Goal: Task Accomplishment & Management: Manage account settings

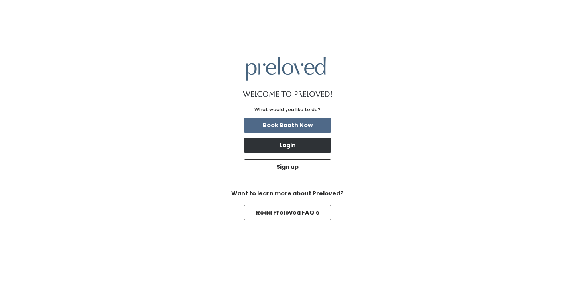
click at [308, 143] on button "Login" at bounding box center [287, 145] width 88 height 15
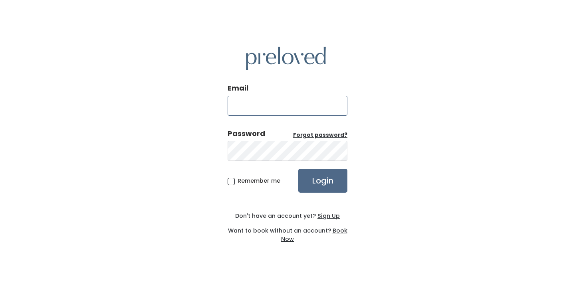
type input "eaglemountain.owner@preloved.love"
click at [322, 180] on input "Login" at bounding box center [322, 181] width 49 height 24
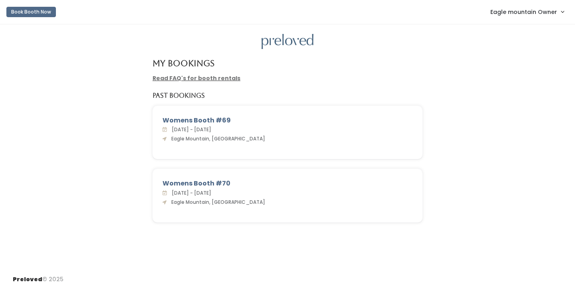
click at [518, 0] on nav "Book Booth Now Eagle mountain Owner Admin Home My bookings Account settings Log…" at bounding box center [287, 12] width 575 height 24
click at [514, 12] on span "Eagle mountain Owner" at bounding box center [523, 12] width 67 height 9
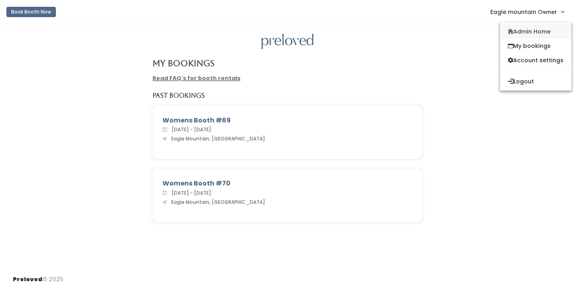
click at [509, 28] on link "Admin Home" at bounding box center [535, 31] width 71 height 14
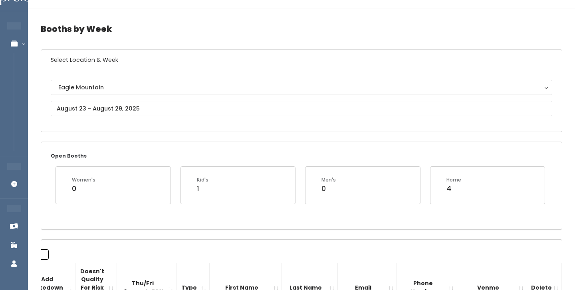
scroll to position [8, 0]
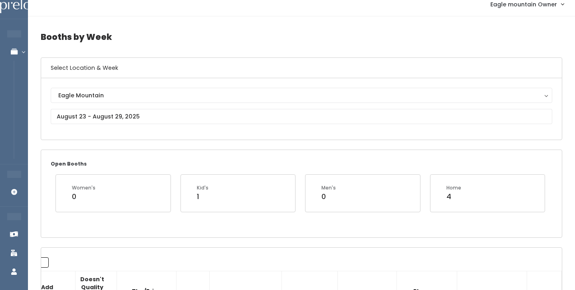
click at [114, 108] on div "Eagle Mountain Eagle Mountain" at bounding box center [301, 109] width 501 height 42
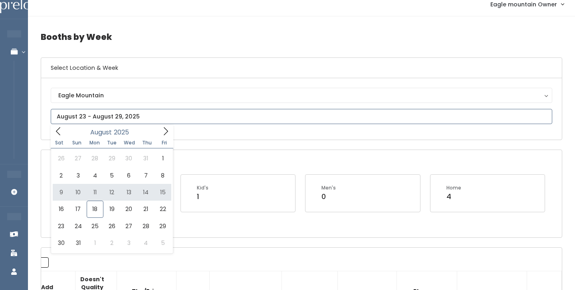
scroll to position [7, 0]
type input "August 9 to August 15"
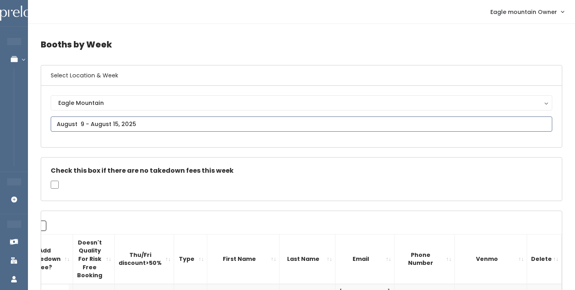
type input "August 16 to August 22"
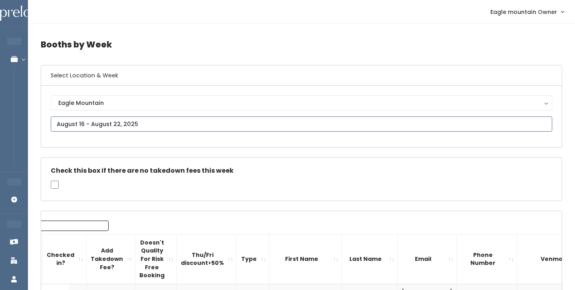
click at [166, 118] on input "text" at bounding box center [301, 124] width 501 height 15
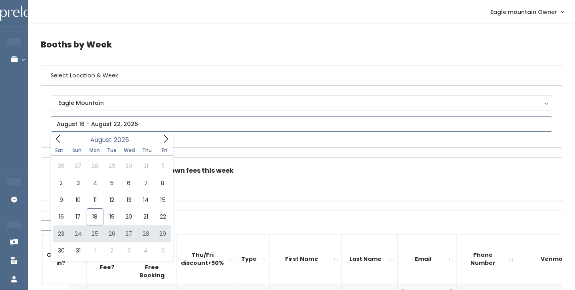
type input "August 23 to August 29"
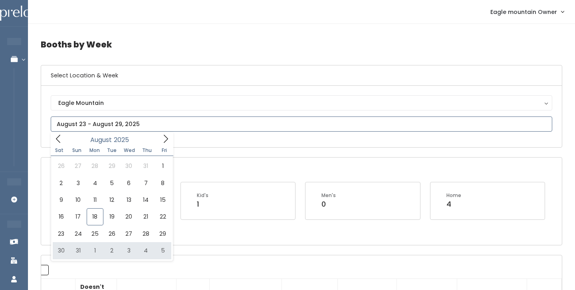
type input "August 30 to September 5"
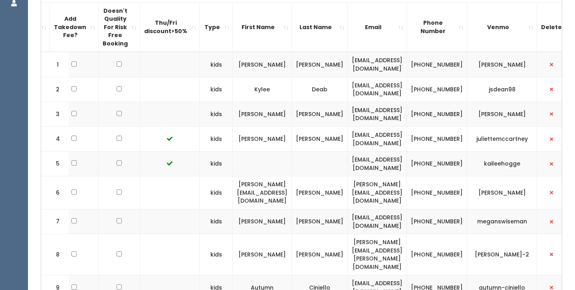
scroll to position [280, 0]
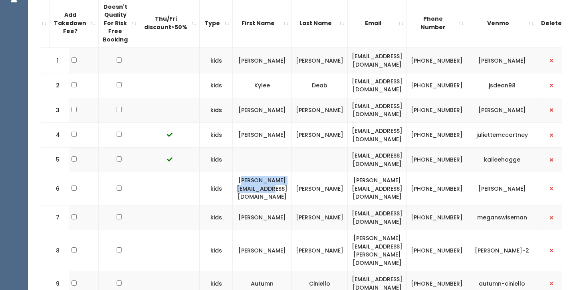
drag, startPoint x: 306, startPoint y: 183, endPoint x: 227, endPoint y: 179, distance: 79.5
click at [233, 179] on td "[PERSON_NAME][EMAIL_ADDRESS][DOMAIN_NAME]" at bounding box center [262, 188] width 59 height 33
click at [253, 189] on td "[PERSON_NAME][EMAIL_ADDRESS][DOMAIN_NAME]" at bounding box center [262, 188] width 59 height 33
drag, startPoint x: 303, startPoint y: 182, endPoint x: 223, endPoint y: 177, distance: 80.0
click at [233, 177] on td "[PERSON_NAME][EMAIL_ADDRESS][DOMAIN_NAME]" at bounding box center [262, 188] width 59 height 33
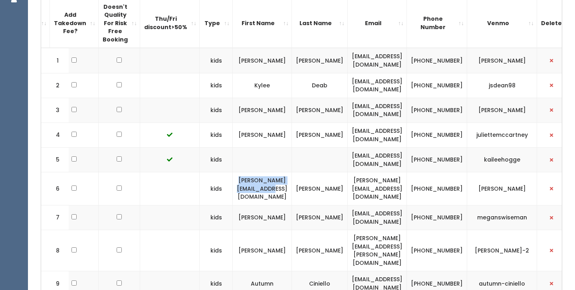
copy td "[PERSON_NAME][EMAIL_ADDRESS][DOMAIN_NAME]"
drag, startPoint x: 552, startPoint y: 182, endPoint x: 511, endPoint y: 178, distance: 41.7
click at [511, 178] on td "[PERSON_NAME]" at bounding box center [502, 188] width 70 height 33
copy td "[PERSON_NAME]"
click at [526, 0] on th "Venmo" at bounding box center [502, 22] width 70 height 49
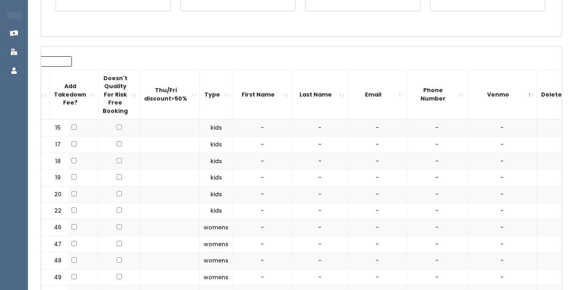
scroll to position [202, 0]
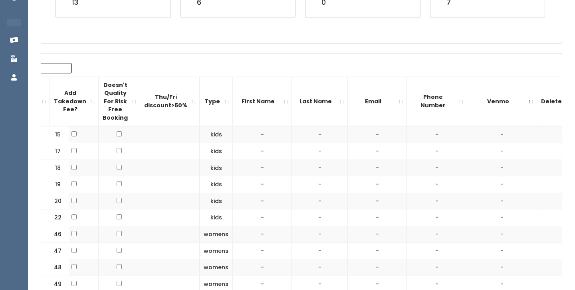
click at [537, 105] on th "Venmo" at bounding box center [502, 101] width 70 height 49
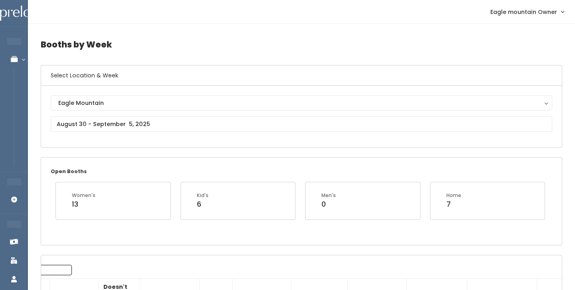
scroll to position [0, 0]
click at [141, 121] on input "text" at bounding box center [301, 124] width 501 height 15
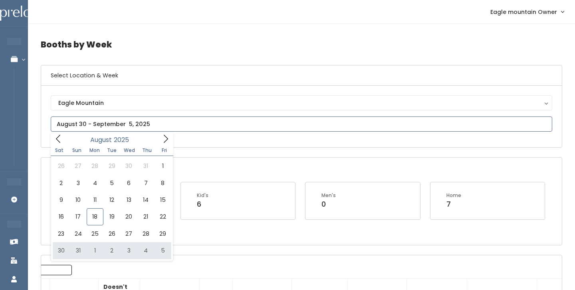
type input "August 30 to September 5"
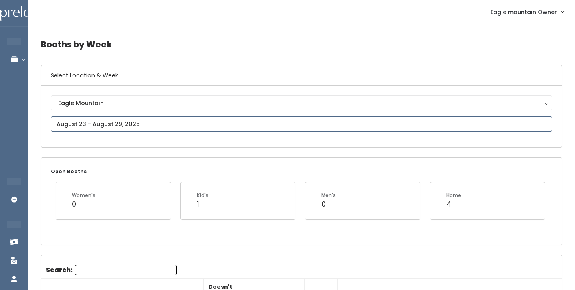
click at [142, 122] on input "text" at bounding box center [301, 124] width 501 height 15
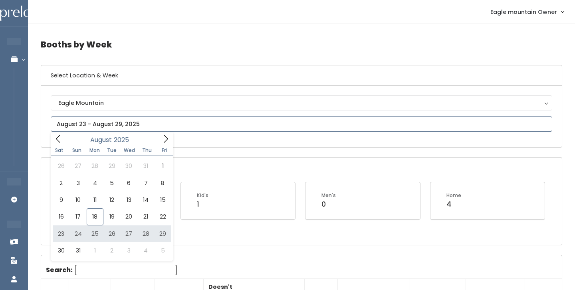
type input "[DATE] to [DATE]"
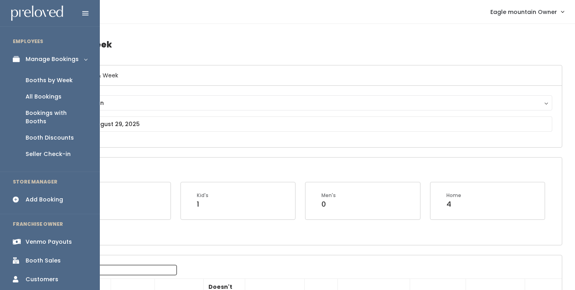
click at [38, 196] on div "Add Booking" at bounding box center [45, 200] width 38 height 8
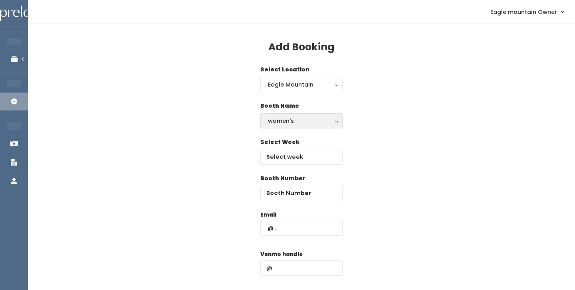
click at [294, 121] on div "women's" at bounding box center [301, 121] width 67 height 9
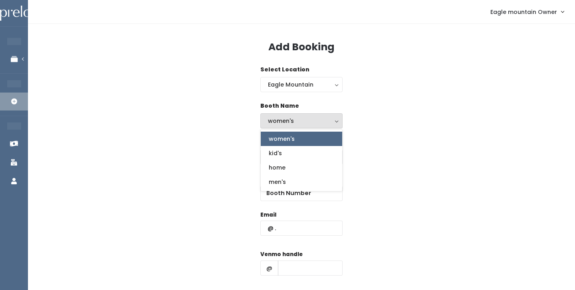
click at [403, 158] on div "Select Week" at bounding box center [301, 156] width 521 height 36
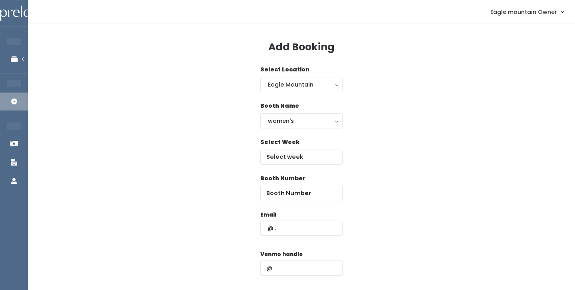
click at [319, 168] on div "Select Week" at bounding box center [301, 156] width 82 height 36
click at [320, 162] on input "text" at bounding box center [301, 157] width 82 height 15
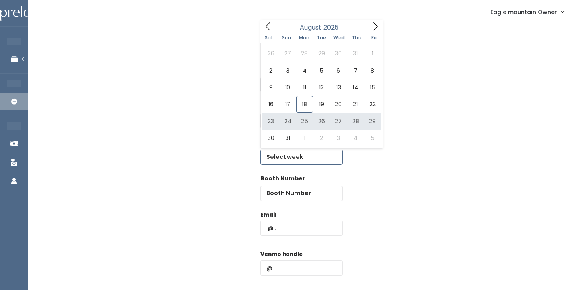
type input "August 23 to August 29"
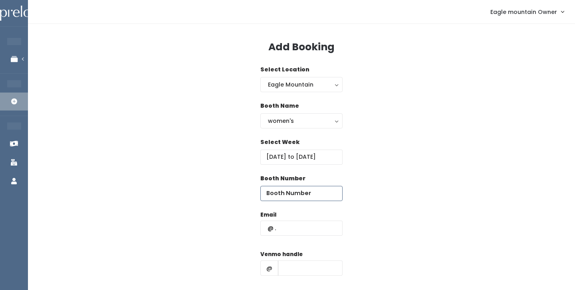
click at [307, 192] on input "number" at bounding box center [301, 193] width 82 height 15
type input "67"
paste input "[PERSON_NAME][EMAIL_ADDRESS][DOMAIN_NAME]"
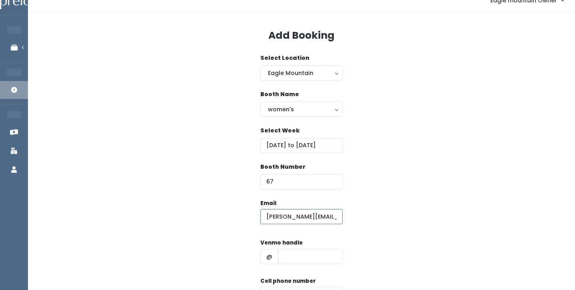
type input "[PERSON_NAME][EMAIL_ADDRESS][DOMAIN_NAME]"
click at [309, 249] on input "text" at bounding box center [310, 256] width 65 height 15
paste input "[PERSON_NAME]"
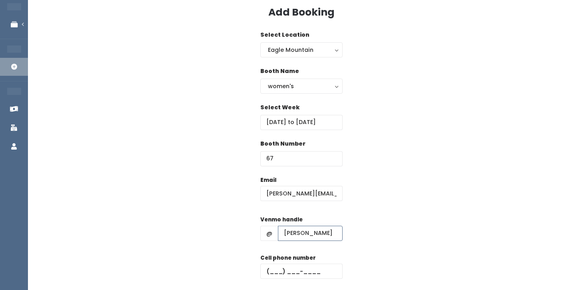
scroll to position [35, 0]
type input "[PERSON_NAME]"
paste input "[PHONE_NUMBER]"
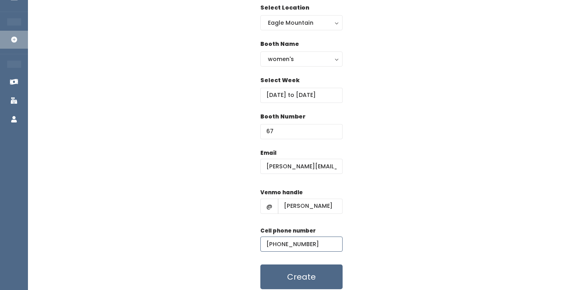
scroll to position [62, 0]
type input "[PHONE_NUMBER]"
click at [325, 271] on button "Create" at bounding box center [301, 276] width 82 height 25
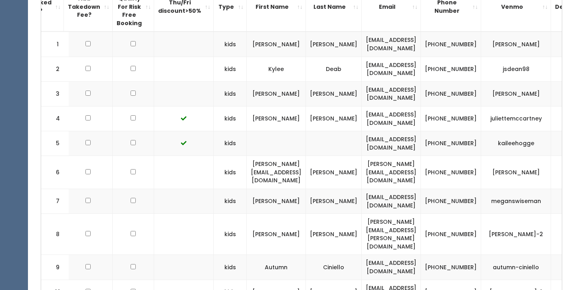
scroll to position [297, 0]
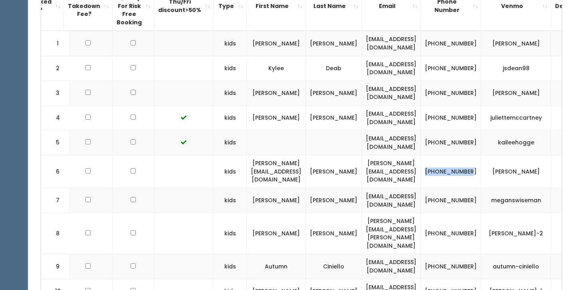
drag, startPoint x: 484, startPoint y: 169, endPoint x: 462, endPoint y: 158, distance: 23.6
click at [462, 158] on td "(801) 648-6036" at bounding box center [451, 171] width 60 height 33
click at [481, 175] on td "(801) 648-6036" at bounding box center [451, 171] width 60 height 33
drag, startPoint x: 490, startPoint y: 165, endPoint x: 464, endPoint y: 159, distance: 26.6
click at [464, 159] on td "[PHONE_NUMBER]" at bounding box center [451, 171] width 60 height 33
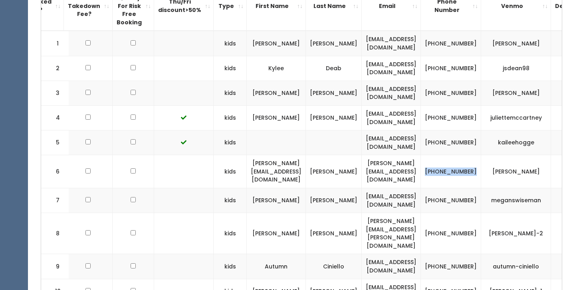
copy td "[PHONE_NUMBER]"
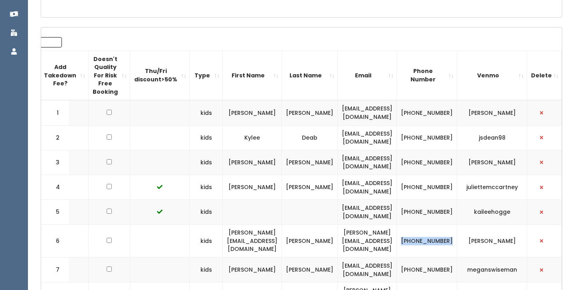
scroll to position [0, 126]
drag, startPoint x: 533, startPoint y: 236, endPoint x: 493, endPoint y: 230, distance: 40.7
click at [493, 230] on td "[PERSON_NAME]" at bounding box center [492, 241] width 70 height 33
copy td "[PERSON_NAME]"
drag, startPoint x: 419, startPoint y: 235, endPoint x: 348, endPoint y: 226, distance: 70.8
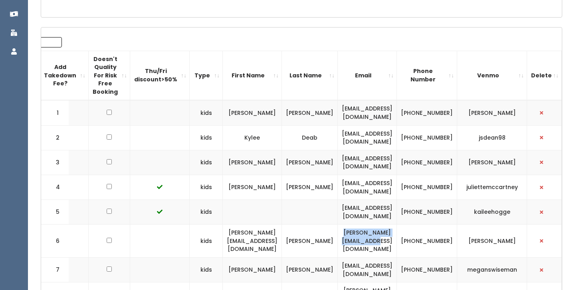
click at [348, 226] on td "[PERSON_NAME][EMAIL_ADDRESS][DOMAIN_NAME]" at bounding box center [367, 241] width 59 height 33
copy td "[PERSON_NAME][EMAIL_ADDRESS][DOMAIN_NAME]"
copy td "[PERSON_NAME]"
drag, startPoint x: 530, startPoint y: 234, endPoint x: 489, endPoint y: 235, distance: 41.5
click at [489, 235] on td "[PERSON_NAME]" at bounding box center [492, 241] width 70 height 33
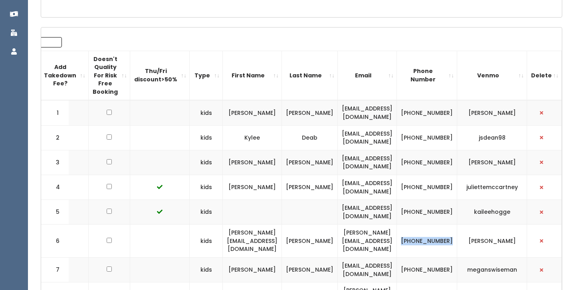
drag, startPoint x: 458, startPoint y: 234, endPoint x: 429, endPoint y: 228, distance: 29.4
click at [429, 228] on td "[PHONE_NUMBER]" at bounding box center [427, 241] width 60 height 33
copy td "[PHONE_NUMBER]"
drag, startPoint x: 539, startPoint y: 237, endPoint x: 484, endPoint y: 233, distance: 55.2
click at [484, 233] on td "[PERSON_NAME]" at bounding box center [492, 241] width 70 height 33
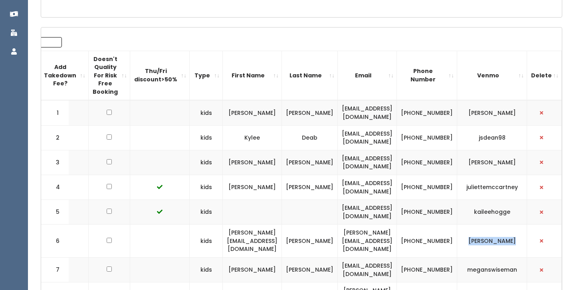
copy td "[PERSON_NAME]"
drag, startPoint x: 413, startPoint y: 231, endPoint x: 328, endPoint y: 231, distance: 84.6
click at [338, 231] on td "[PERSON_NAME][EMAIL_ADDRESS][DOMAIN_NAME]" at bounding box center [367, 241] width 59 height 33
copy td "luczak.heather@gmail.com"
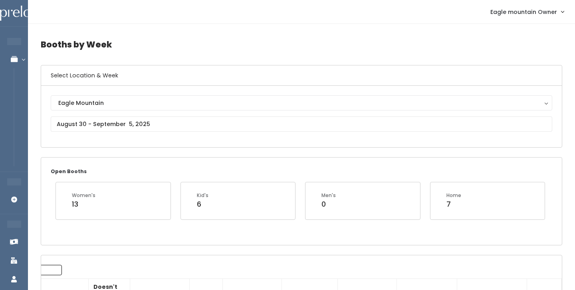
scroll to position [0, 0]
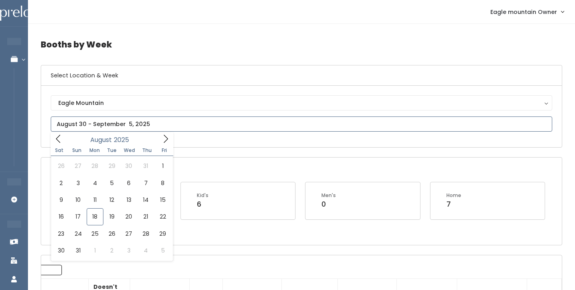
click at [206, 125] on input "text" at bounding box center [301, 124] width 501 height 15
type input "August 23 to August 29"
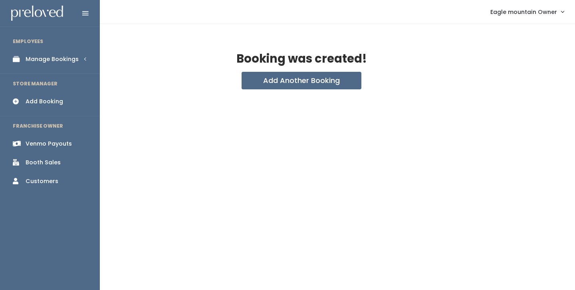
click at [16, 56] on icon at bounding box center [18, 59] width 11 height 7
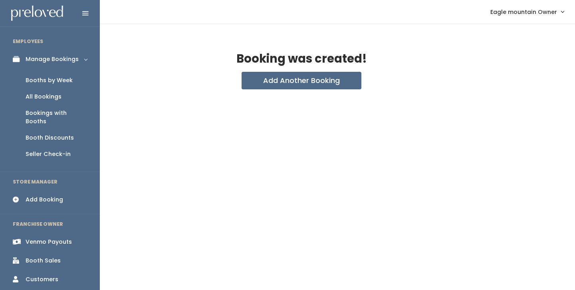
click at [30, 80] on div "Booths by Week" at bounding box center [49, 80] width 47 height 8
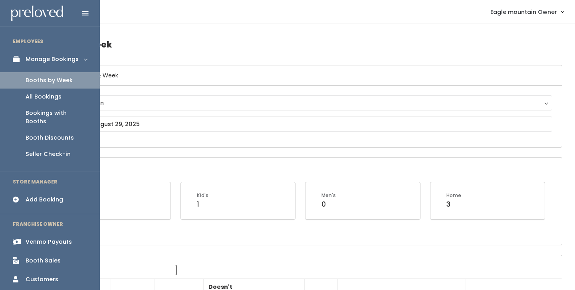
click at [21, 196] on icon at bounding box center [18, 199] width 11 height 7
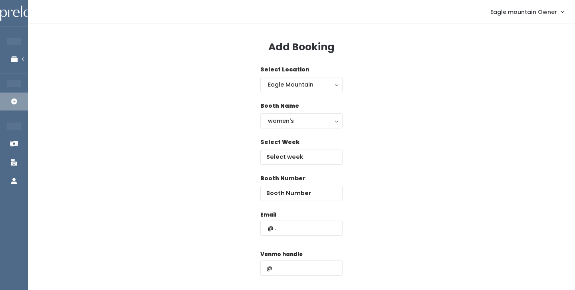
click at [289, 166] on div "Select Week" at bounding box center [301, 156] width 82 height 36
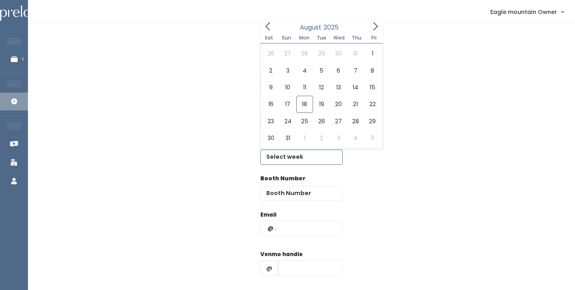
click at [291, 160] on input "text" at bounding box center [301, 157] width 82 height 15
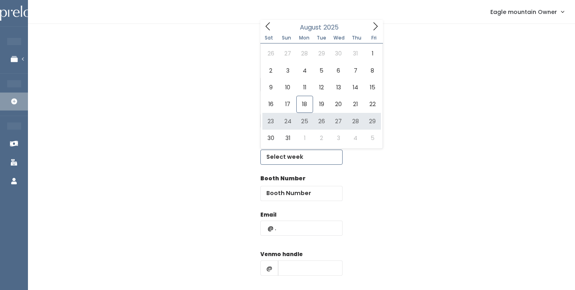
type input "August 23 to August 29"
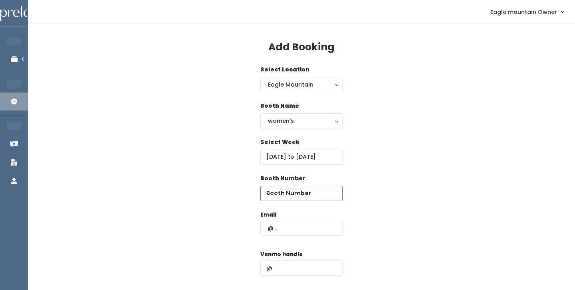
click at [302, 192] on input "number" at bounding box center [301, 193] width 82 height 15
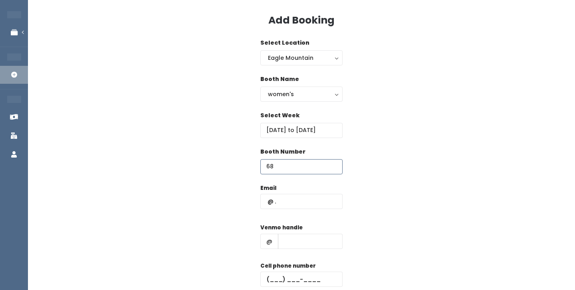
scroll to position [27, 0]
type input "68"
click at [297, 270] on div "Cell phone number" at bounding box center [301, 278] width 82 height 32
paste input "(801) 648-6036"
type input "(801) 648-6036"
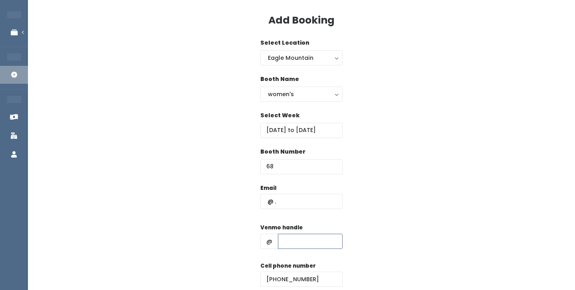
click at [331, 241] on input "text" at bounding box center [310, 241] width 65 height 15
paste input "heatherluczak"
type input "heatherluczak"
paste input "luczak.heather@gmail.com"
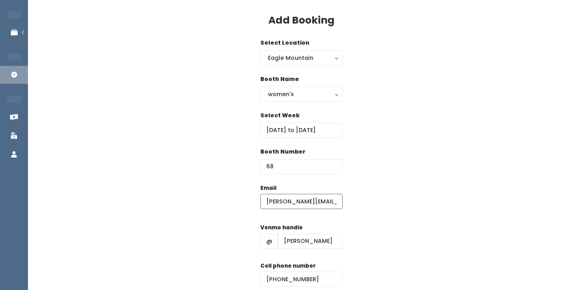
type input "luczak.heather@gmail.com"
click at [227, 186] on div "Email luczak.heather@gmail.com Venmo handle @ heatherluczak Cell phone number (…" at bounding box center [301, 254] width 521 height 141
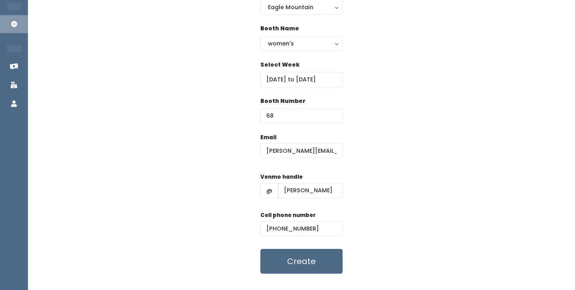
scroll to position [81, 0]
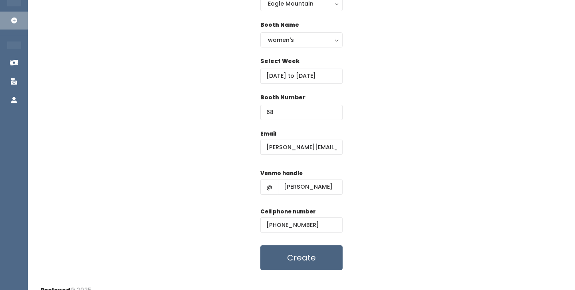
click at [289, 254] on button "Create" at bounding box center [301, 257] width 82 height 25
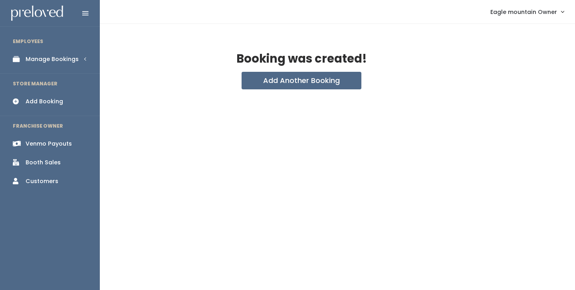
click at [34, 59] on div "Manage Bookings" at bounding box center [52, 59] width 53 height 8
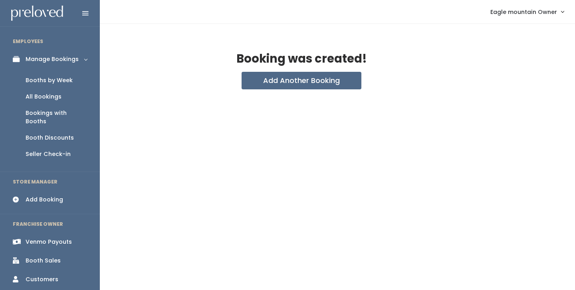
click at [37, 79] on div "Booths by Week" at bounding box center [49, 80] width 47 height 8
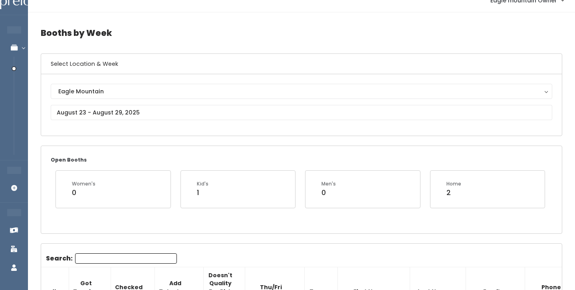
scroll to position [2, 0]
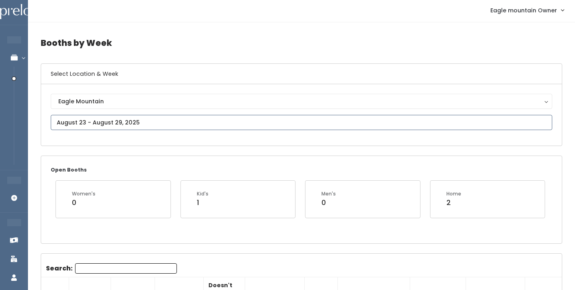
click at [146, 122] on input "text" at bounding box center [301, 122] width 501 height 15
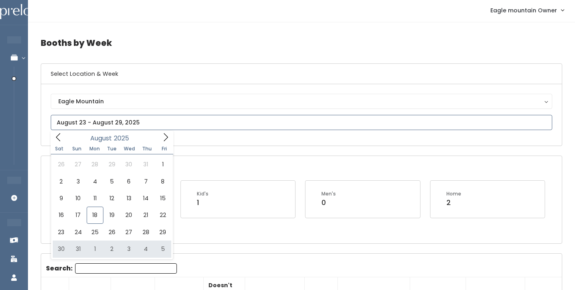
type input "[DATE] to [DATE]"
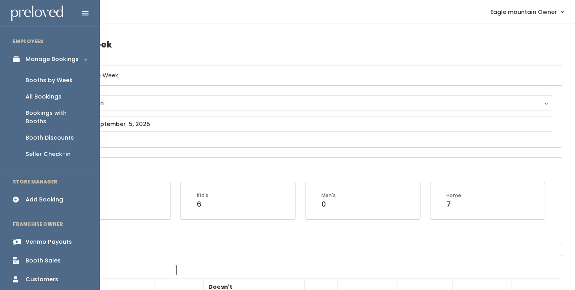
click at [21, 196] on icon at bounding box center [18, 199] width 11 height 7
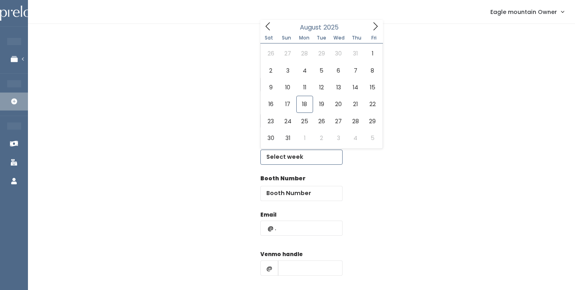
click at [291, 160] on input "text" at bounding box center [301, 157] width 82 height 15
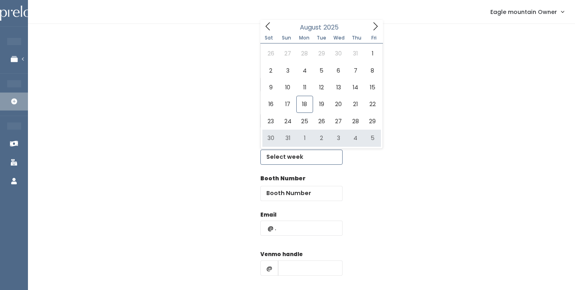
type input "[DATE] to [DATE]"
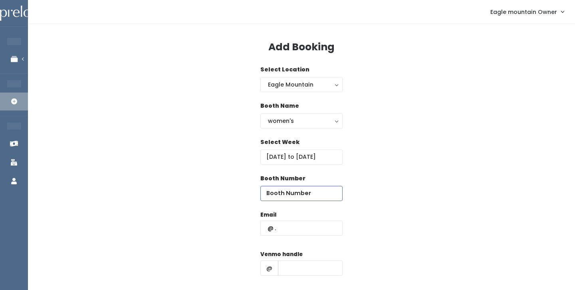
click at [313, 187] on input "number" at bounding box center [301, 193] width 82 height 15
type input "67"
paste input "[PERSON_NAME][EMAIL_ADDRESS][DOMAIN_NAME]"
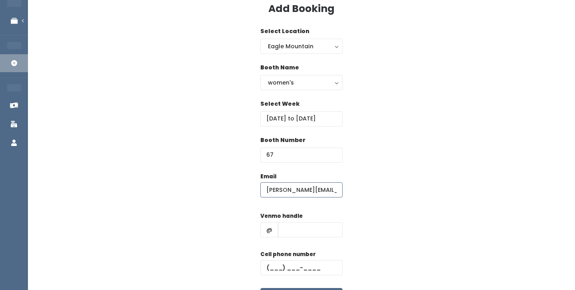
scroll to position [51, 0]
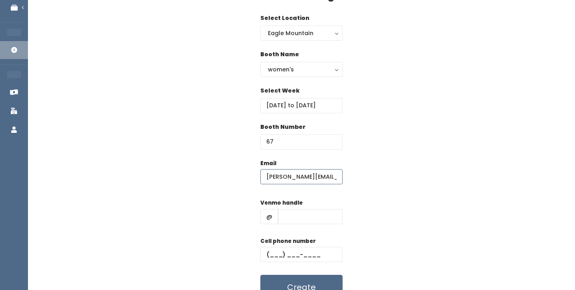
type input "[PERSON_NAME][EMAIL_ADDRESS][DOMAIN_NAME]"
click at [319, 211] on input "text" at bounding box center [310, 216] width 65 height 15
paste input "[PERSON_NAME]"
type input "[PERSON_NAME]"
paste input "[PHONE_NUMBER]"
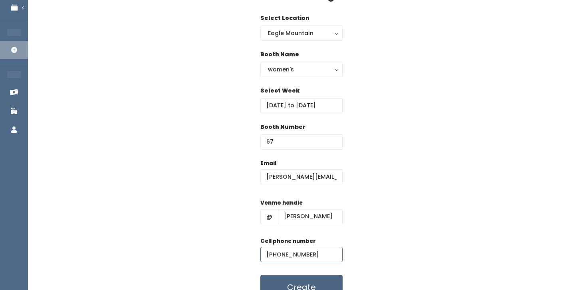
type input "[PHONE_NUMBER]"
click at [303, 281] on button "Create" at bounding box center [301, 287] width 82 height 25
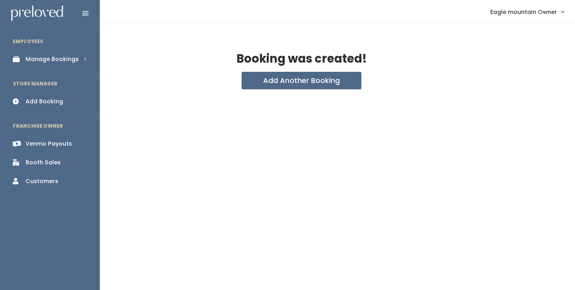
click at [22, 59] on icon at bounding box center [18, 59] width 11 height 7
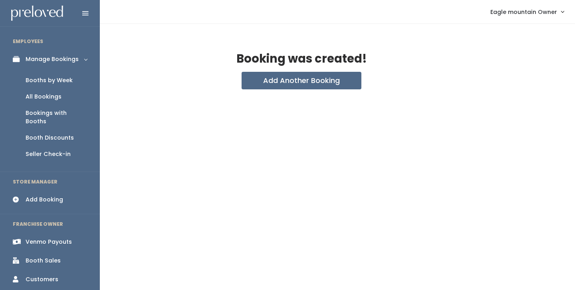
click at [27, 78] on div "Booths by Week" at bounding box center [49, 80] width 47 height 8
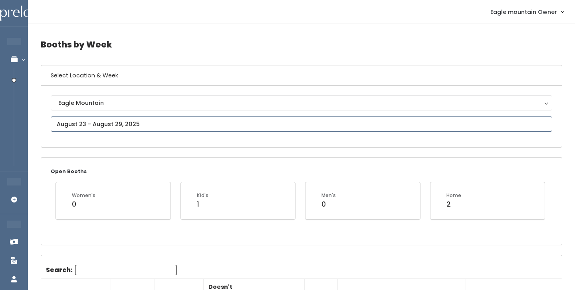
click at [128, 120] on input "text" at bounding box center [301, 124] width 501 height 15
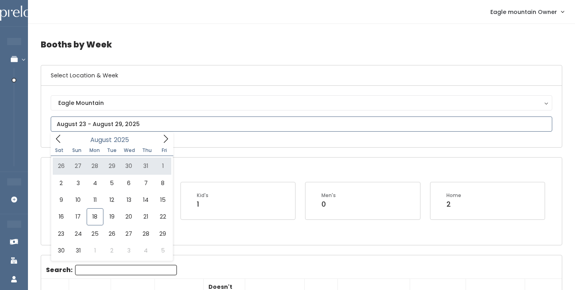
click at [164, 144] on span at bounding box center [165, 138] width 15 height 12
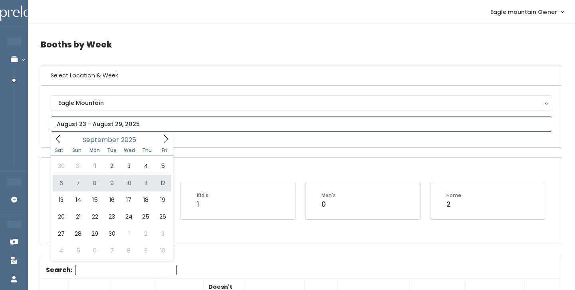
type input "[DATE] to [DATE]"
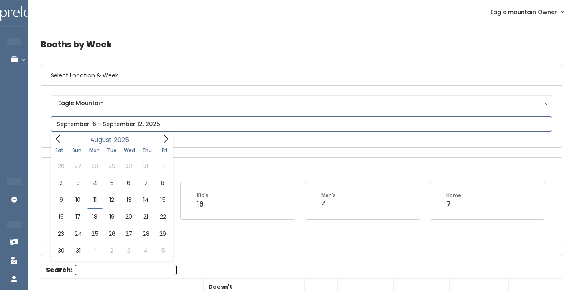
click at [179, 120] on input "text" at bounding box center [301, 124] width 501 height 15
click at [220, 170] on div "Open Booths Women's 26 Kid's 16 Men's 4 Home 7" at bounding box center [301, 201] width 520 height 87
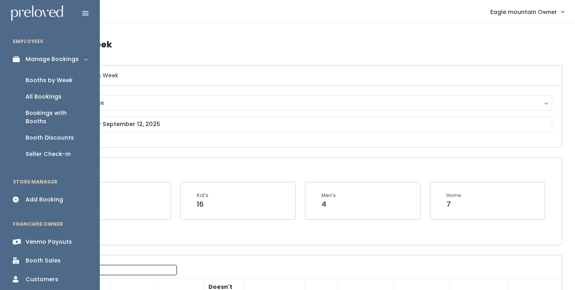
click at [27, 191] on link "Add Booking" at bounding box center [50, 200] width 100 height 18
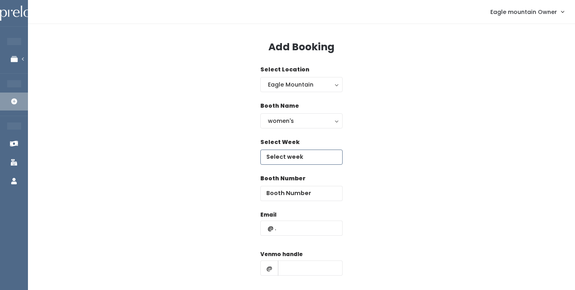
click at [308, 150] on input "text" at bounding box center [301, 157] width 82 height 15
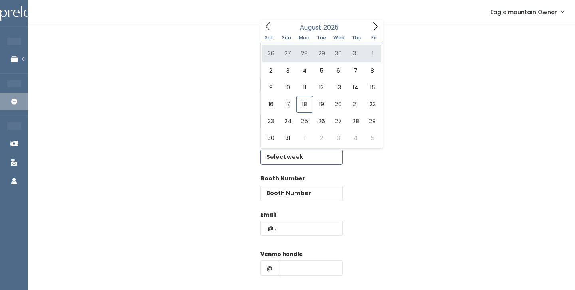
click at [373, 25] on icon at bounding box center [375, 26] width 9 height 9
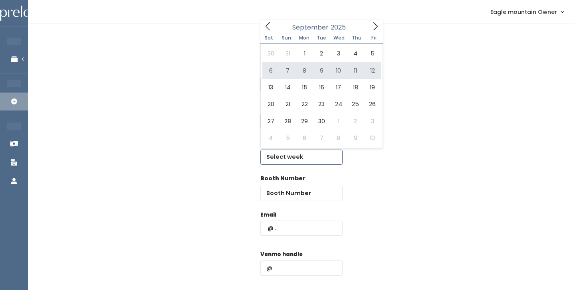
type input "[DATE] to [DATE]"
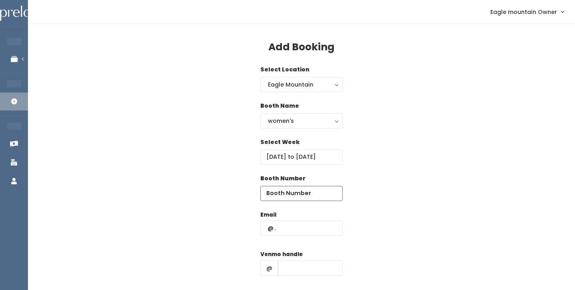
click at [303, 189] on input "number" at bounding box center [301, 193] width 82 height 15
type input "67"
click at [303, 220] on div "Email" at bounding box center [301, 228] width 82 height 34
paste input "[PHONE_NUMBER]"
type input "[PHONE_NUMBER]"
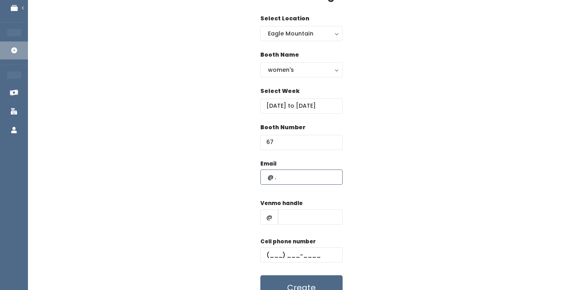
scroll to position [51, 0]
paste input "[PHONE_NUMBER]"
type input "[PHONE_NUMBER]"
click at [315, 219] on input "text" at bounding box center [310, 216] width 65 height 15
paste input "[PERSON_NAME]"
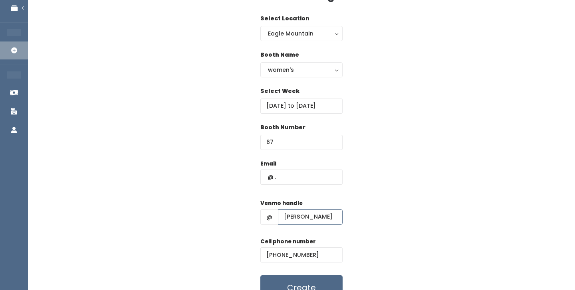
paste input "[PERSON_NAME][EMAIL_ADDRESS][DOMAIN_NAME]"
type input "[PERSON_NAME]"
click at [291, 173] on input "text" at bounding box center [301, 177] width 82 height 15
paste input "[PERSON_NAME][EMAIL_ADDRESS][DOMAIN_NAME]"
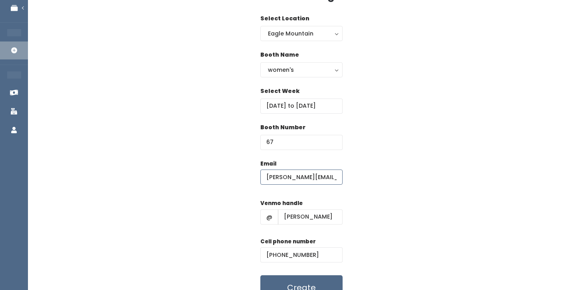
type input "[PERSON_NAME][EMAIL_ADDRESS][DOMAIN_NAME]"
click at [231, 156] on div "Booth Number 67" at bounding box center [301, 141] width 521 height 36
click at [265, 177] on input "[PERSON_NAME][EMAIL_ADDRESS][DOMAIN_NAME]" at bounding box center [301, 177] width 82 height 15
click at [245, 159] on div "Booth Number 67" at bounding box center [301, 141] width 521 height 36
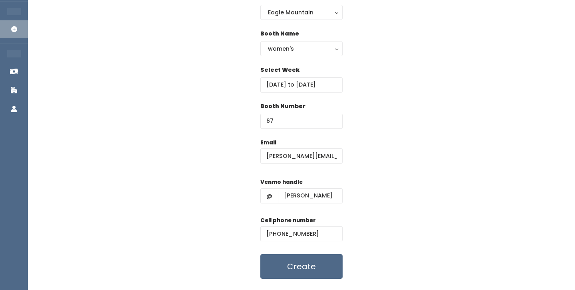
scroll to position [73, 0]
click at [290, 260] on button "Create" at bounding box center [301, 265] width 82 height 25
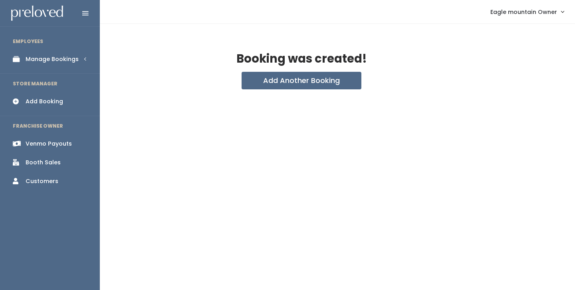
click at [27, 57] on div "Manage Bookings" at bounding box center [52, 59] width 53 height 8
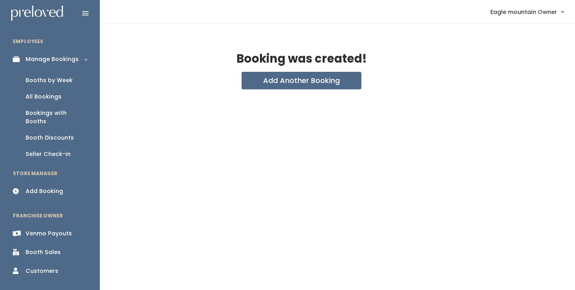
click at [38, 86] on link "Booths by Week" at bounding box center [50, 80] width 100 height 16
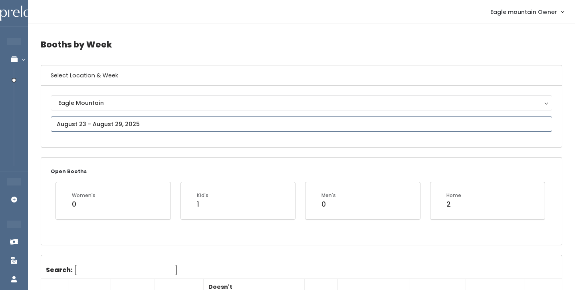
click at [94, 120] on input "text" at bounding box center [301, 124] width 501 height 15
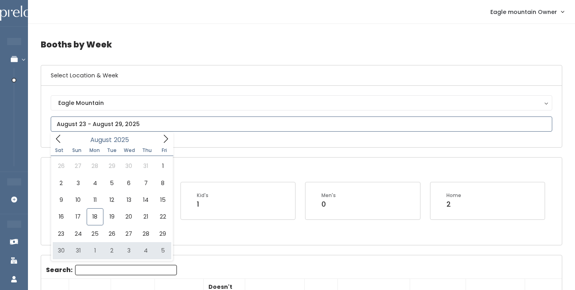
type input "August 30 to September 5"
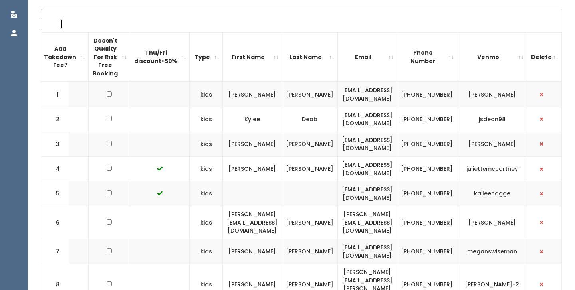
scroll to position [0, 155]
click at [543, 220] on span "button" at bounding box center [540, 222] width 3 height 5
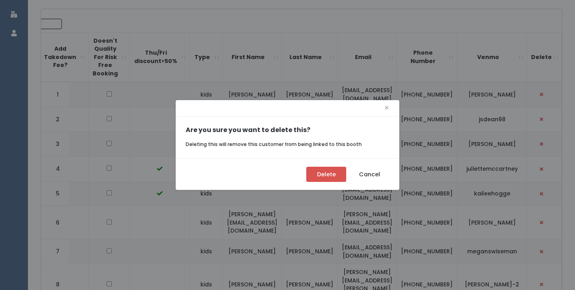
click at [331, 175] on button "Delete" at bounding box center [326, 174] width 40 height 15
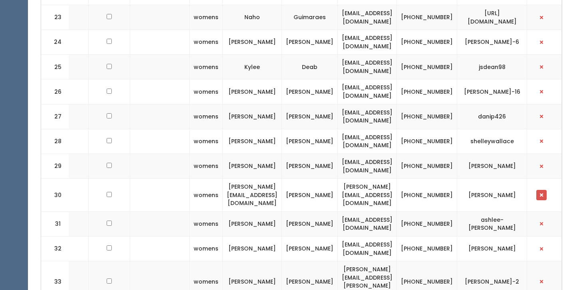
scroll to position [0, 155]
click at [538, 190] on button "button" at bounding box center [541, 195] width 10 height 10
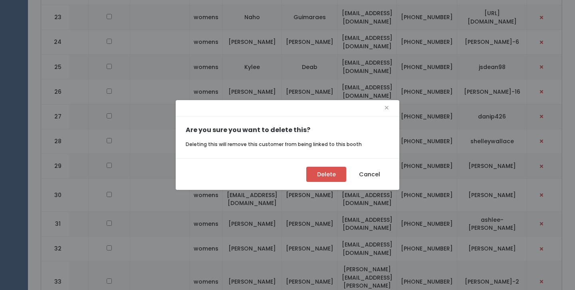
click at [321, 176] on button "Delete" at bounding box center [326, 174] width 40 height 15
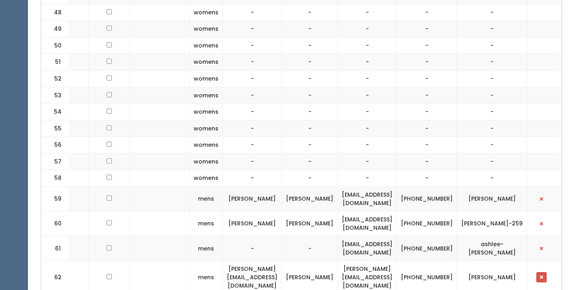
scroll to position [1474, 0]
click at [539, 272] on button "button" at bounding box center [541, 277] width 10 height 10
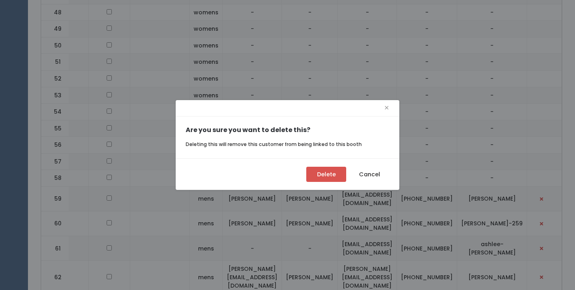
click at [317, 179] on button "Delete" at bounding box center [326, 174] width 40 height 15
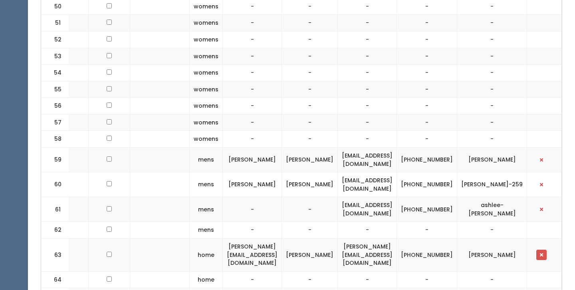
scroll to position [0, 155]
click at [541, 253] on span "button" at bounding box center [540, 255] width 3 height 5
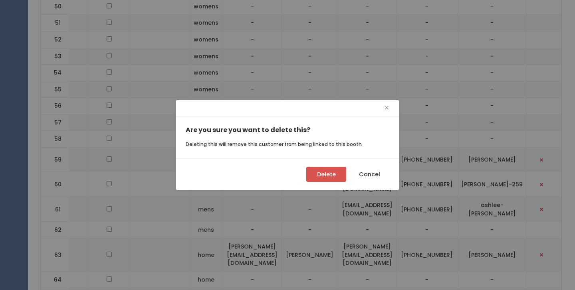
click at [328, 171] on button "Delete" at bounding box center [326, 174] width 40 height 15
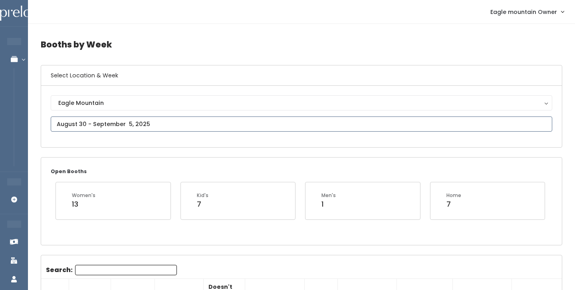
click at [88, 120] on input "text" at bounding box center [301, 124] width 501 height 15
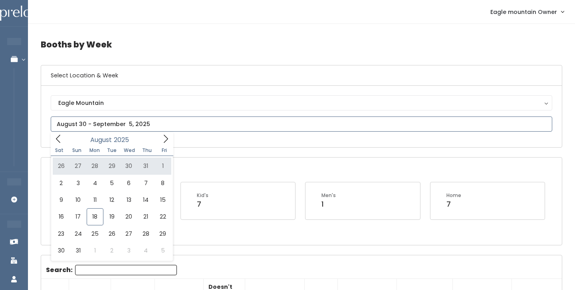
click at [162, 135] on icon at bounding box center [165, 138] width 9 height 9
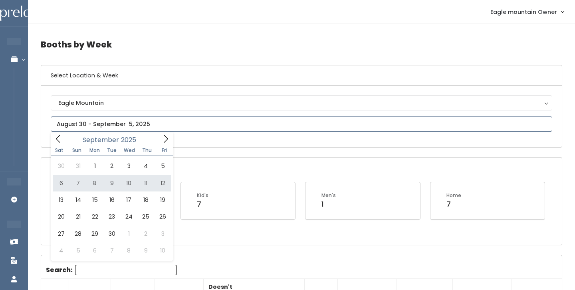
type input "September 6 to September 12"
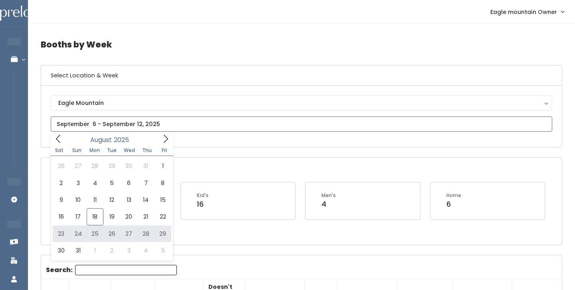
type input "[DATE] to [DATE]"
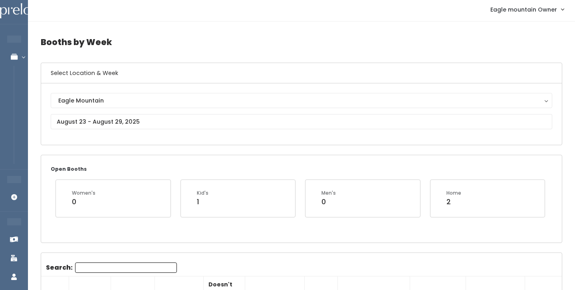
scroll to position [2, 0]
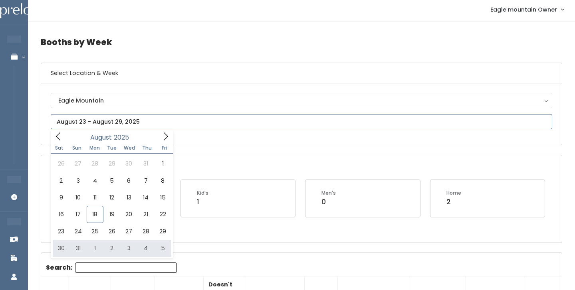
type input "August 30 to September 5"
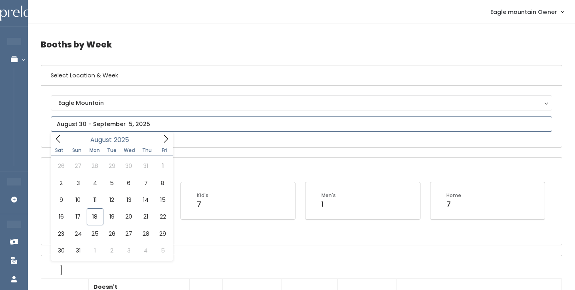
click at [119, 120] on input "text" at bounding box center [301, 124] width 501 height 15
type input "[DATE] to [DATE]"
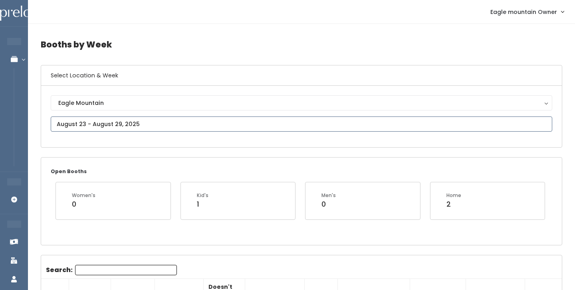
click at [153, 120] on input "text" at bounding box center [301, 124] width 501 height 15
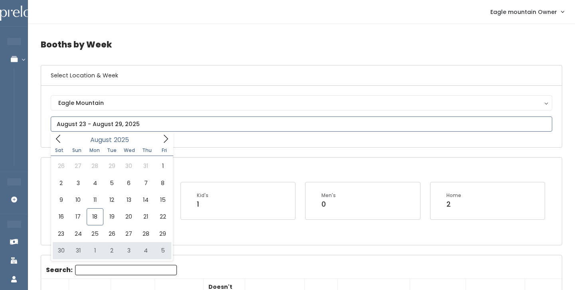
type input "[DATE] to [DATE]"
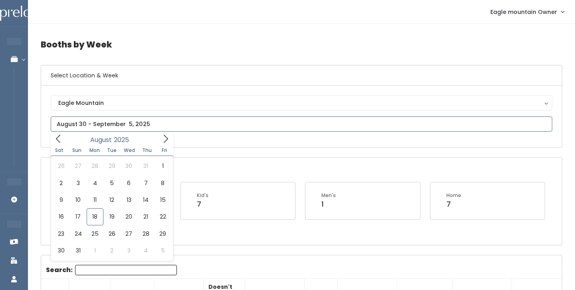
click at [166, 142] on icon at bounding box center [165, 138] width 9 height 9
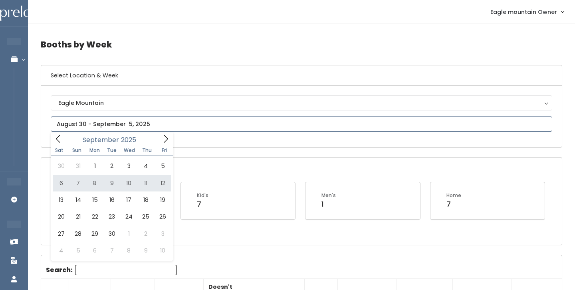
type input "[DATE] to [DATE]"
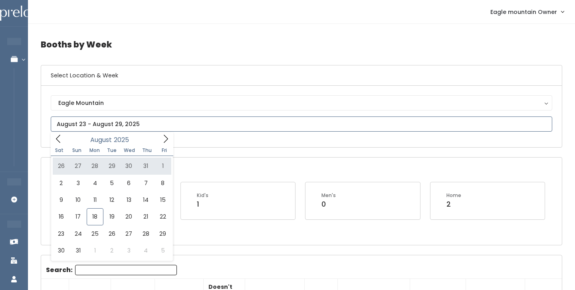
click at [166, 136] on icon at bounding box center [165, 138] width 9 height 9
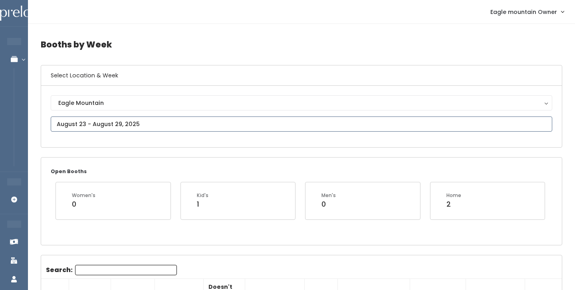
type input "[DATE] to [DATE]"
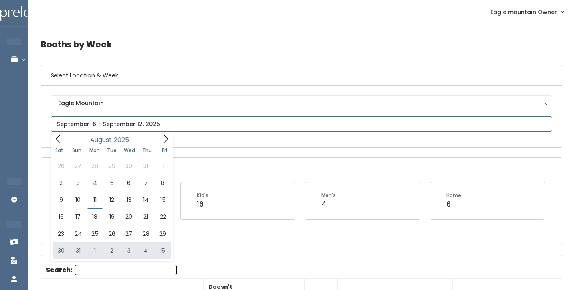
type input "[DATE] to [DATE]"
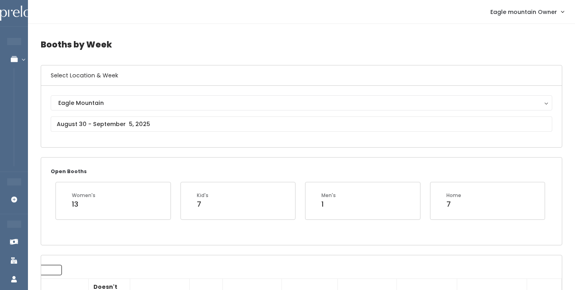
click at [488, 2] on nav "Eagle mountain Owner My bookings Account settings Logout" at bounding box center [301, 12] width 547 height 24
